Goal: Transaction & Acquisition: Book appointment/travel/reservation

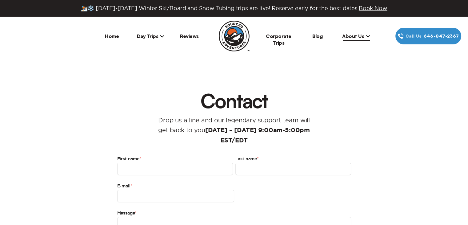
click at [158, 34] on span "Day Trips" at bounding box center [151, 36] width 28 height 6
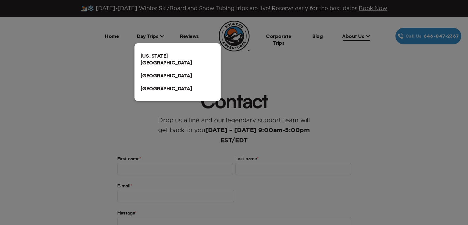
click at [158, 55] on link "[US_STATE][GEOGRAPHIC_DATA]" at bounding box center [178, 59] width 86 height 20
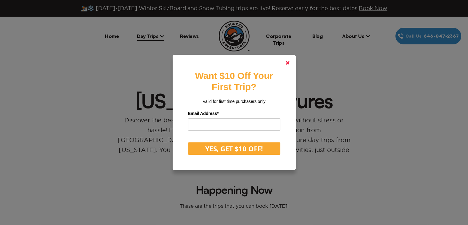
click at [290, 63] on polygon at bounding box center [288, 63] width 4 height 4
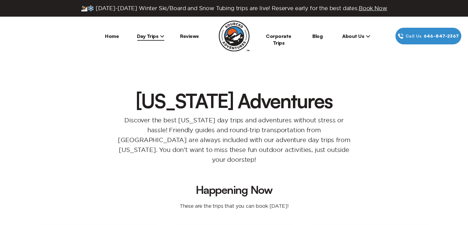
click at [151, 35] on span "Day Trips" at bounding box center [151, 36] width 28 height 6
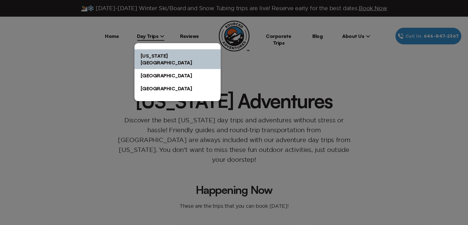
click at [176, 54] on link "[US_STATE][GEOGRAPHIC_DATA]" at bounding box center [178, 59] width 86 height 20
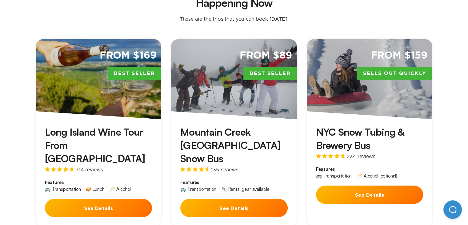
click at [240, 199] on button "See Details" at bounding box center [233, 208] width 107 height 18
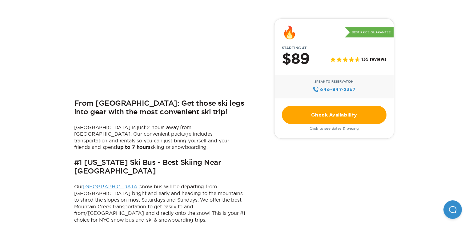
scroll to position [199, 0]
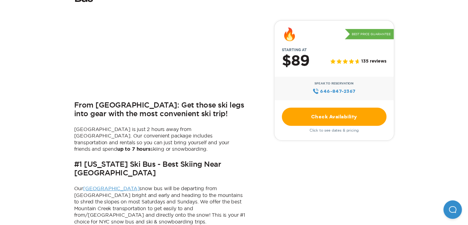
click at [336, 107] on link "Check Availability" at bounding box center [334, 116] width 105 height 18
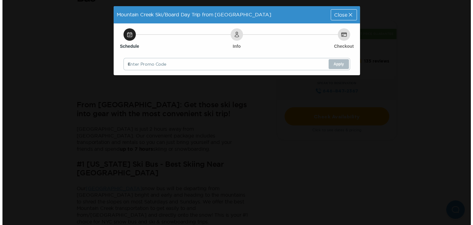
scroll to position [0, 0]
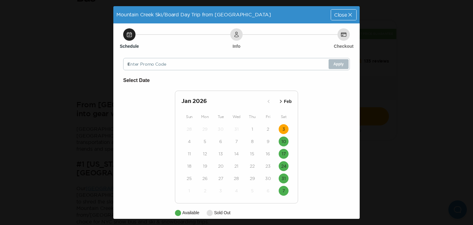
click at [282, 128] on time "3" at bounding box center [283, 129] width 3 height 6
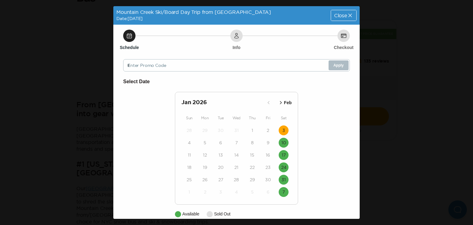
scroll to position [27, 0]
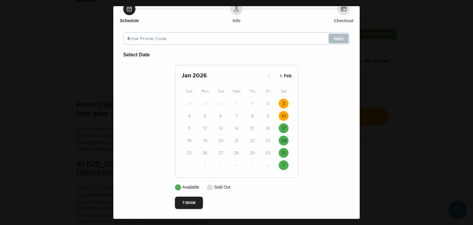
click at [281, 118] on time "10" at bounding box center [283, 116] width 5 height 6
click at [207, 188] on div at bounding box center [210, 187] width 6 height 6
click at [282, 126] on time "17" at bounding box center [284, 128] width 4 height 6
click at [280, 75] on icon "button" at bounding box center [281, 75] width 2 height 3
click at [189, 115] on button "8" at bounding box center [189, 116] width 10 height 10
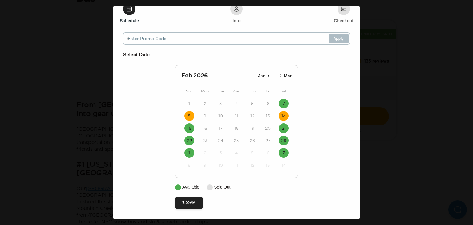
click at [284, 117] on button "14" at bounding box center [284, 116] width 10 height 10
click at [283, 128] on time "21" at bounding box center [284, 128] width 4 height 6
click at [280, 149] on button "7" at bounding box center [284, 153] width 10 height 10
click at [281, 77] on icon "button" at bounding box center [281, 76] width 6 height 6
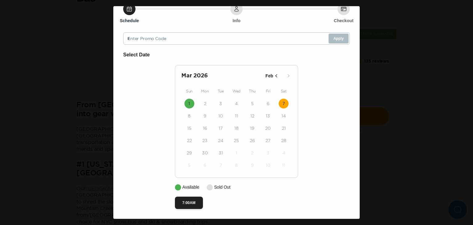
click at [281, 77] on div "[DATE] Feb" at bounding box center [236, 75] width 110 height 9
click at [282, 101] on time "7" at bounding box center [283, 103] width 2 height 6
click at [273, 73] on icon "button" at bounding box center [276, 76] width 6 height 6
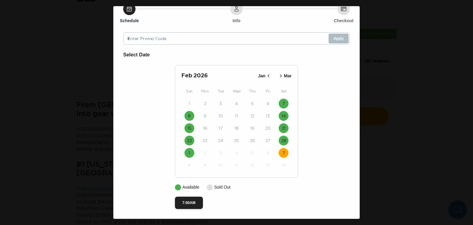
click at [278, 75] on icon "button" at bounding box center [281, 76] width 6 height 6
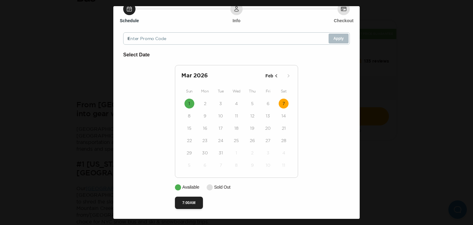
click at [274, 76] on icon "button" at bounding box center [276, 76] width 6 height 6
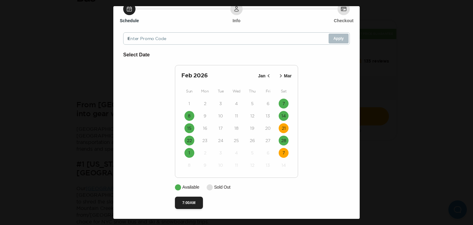
click at [282, 125] on time "21" at bounding box center [284, 128] width 4 height 6
click at [280, 75] on icon "button" at bounding box center [281, 76] width 6 height 6
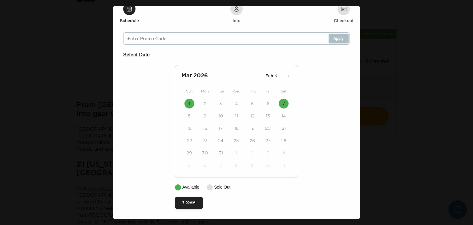
click at [273, 75] on icon "button" at bounding box center [276, 76] width 6 height 6
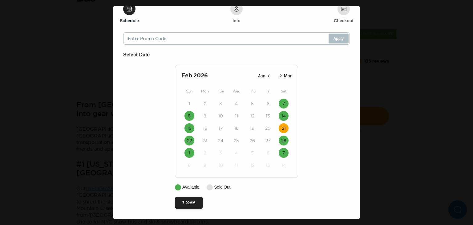
click at [265, 75] on icon "button" at bounding box center [268, 76] width 6 height 6
click at [280, 102] on button "3" at bounding box center [284, 104] width 10 height 10
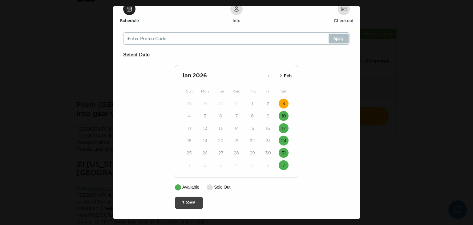
click at [190, 199] on button "7:00AM" at bounding box center [189, 202] width 28 height 12
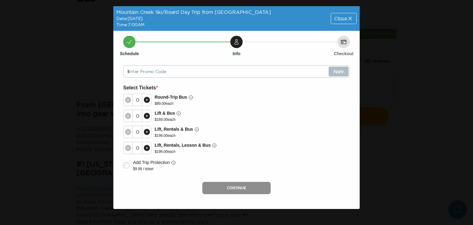
scroll to position [0, 0]
click at [147, 99] on icon at bounding box center [146, 99] width 7 height 7
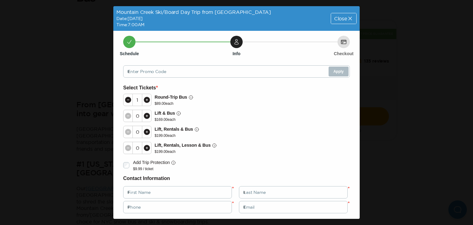
scroll to position [31, 0]
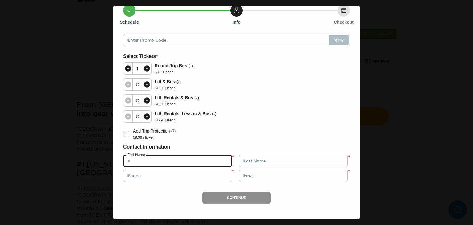
click at [210, 160] on input "text" at bounding box center [177, 161] width 109 height 12
type input "****"
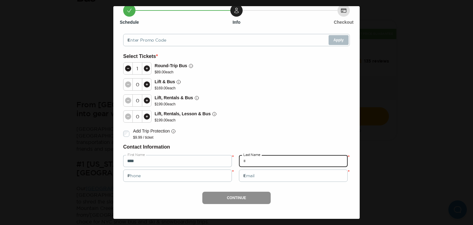
type input "******"
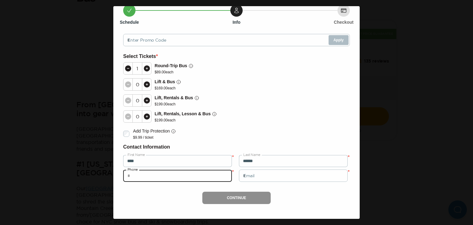
type input "**********"
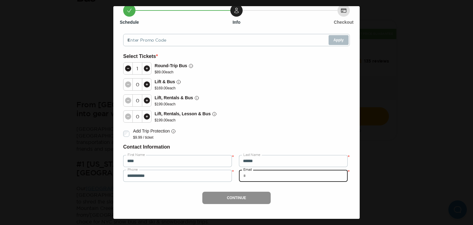
click at [254, 176] on input "email" at bounding box center [293, 175] width 109 height 12
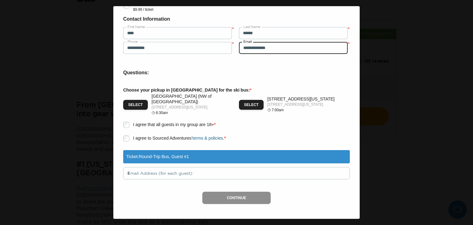
scroll to position [0, 0]
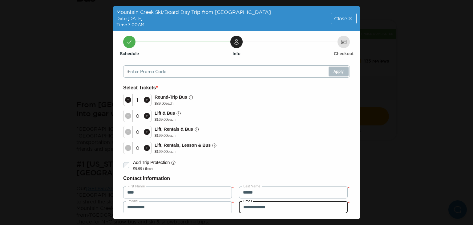
type input "**********"
click at [338, 18] on span "Close" at bounding box center [340, 18] width 13 height 5
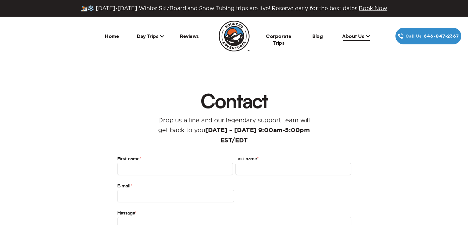
click at [88, 8] on span "⛷️❄️ 2025-2026 Winter Ski/Board and Snow Tubing trips are live! Reserve early f…" at bounding box center [234, 8] width 307 height 7
click at [109, 35] on link "Home" at bounding box center [112, 36] width 14 height 6
